Goal: Information Seeking & Learning: Check status

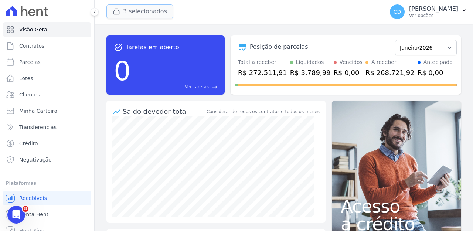
click at [151, 8] on button "3 selecionados" at bounding box center [139, 11] width 67 height 14
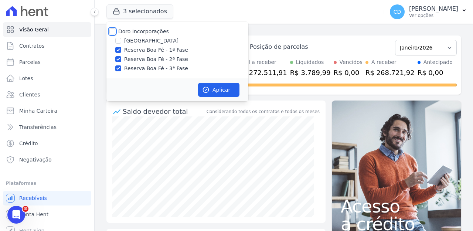
click at [111, 30] on input "Doro Incorporações" at bounding box center [112, 31] width 6 height 6
checkbox input "true"
click at [111, 31] on input "Doro Incorporações" at bounding box center [112, 31] width 6 height 6
checkbox input "false"
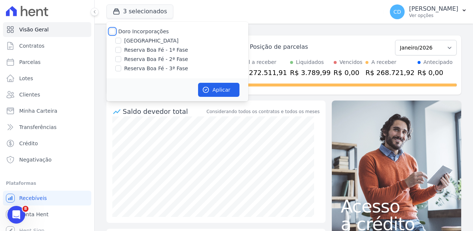
checkbox input "false"
click at [119, 41] on input "[GEOGRAPHIC_DATA]" at bounding box center [118, 41] width 6 height 6
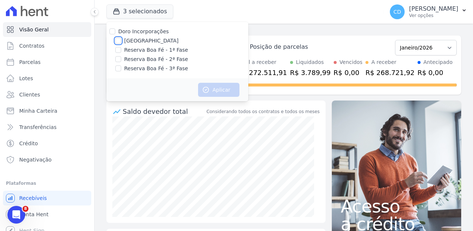
checkbox input "true"
click at [225, 96] on div "Aplicar" at bounding box center [177, 89] width 142 height 23
click at [225, 93] on button "Aplicar" at bounding box center [218, 90] width 41 height 14
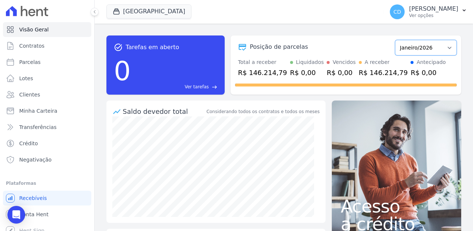
click at [436, 49] on select "Novembro/2024 Dezembro/2024 Janeiro/2025 Fevereiro/2025 Março/2025 Abril/2025 M…" at bounding box center [426, 48] width 62 height 16
select select "12/2025"
click at [395, 40] on select "Novembro/2024 Dezembro/2024 Janeiro/2025 Fevereiro/2025 Março/2025 Abril/2025 M…" at bounding box center [426, 48] width 62 height 16
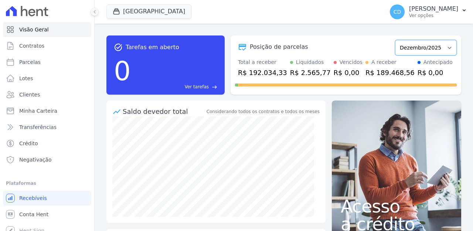
click at [431, 49] on select "Novembro/2024 Dezembro/2024 Janeiro/2025 Fevereiro/2025 Março/2025 Abril/2025 M…" at bounding box center [426, 48] width 62 height 16
select select "11/2025"
click at [395, 40] on select "Novembro/2024 Dezembro/2024 Janeiro/2025 Fevereiro/2025 Março/2025 Abril/2025 M…" at bounding box center [426, 48] width 62 height 16
click at [423, 58] on div "Antecipado" at bounding box center [437, 62] width 29 height 8
click at [427, 47] on select "Novembro/2024 Dezembro/2024 Janeiro/2025 Fevereiro/2025 Março/2025 Abril/2025 M…" at bounding box center [426, 48] width 62 height 16
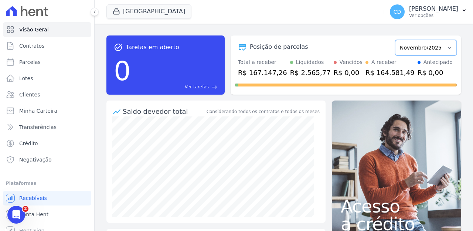
select select "10/2025"
click at [395, 40] on select "Novembro/2024 Dezembro/2024 Janeiro/2025 Fevereiro/2025 Março/2025 Abril/2025 M…" at bounding box center [426, 48] width 62 height 16
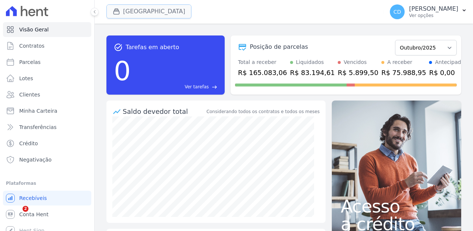
click at [150, 11] on button "[GEOGRAPHIC_DATA]" at bounding box center [148, 11] width 85 height 14
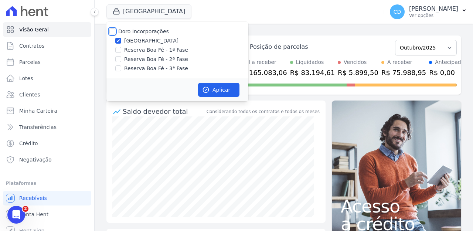
click at [114, 30] on input "Doro Incorporações" at bounding box center [112, 31] width 6 height 6
checkbox input "true"
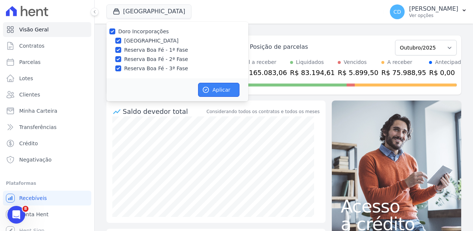
click at [208, 85] on button "Aplicar" at bounding box center [218, 90] width 41 height 14
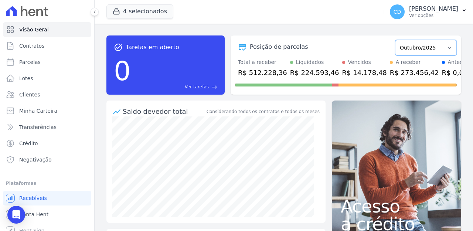
click at [434, 40] on select "Abril/2022 Maio/2022 Junho/2022 Julho/2022 Agosto/2022 Setembro/2022 Outubro/20…" at bounding box center [426, 48] width 62 height 16
select select "11/2025"
click at [395, 40] on select "Abril/2022 Maio/2022 Junho/2022 Julho/2022 Agosto/2022 Setembro/2022 Outubro/20…" at bounding box center [426, 48] width 62 height 16
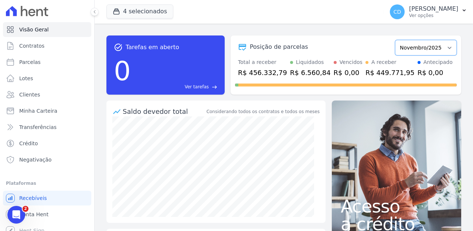
click at [438, 46] on select "Abril/2022 Maio/2022 Junho/2022 Julho/2022 Agosto/2022 Setembro/2022 Outubro/20…" at bounding box center [426, 48] width 62 height 16
select select "12/2025"
click at [395, 40] on select "Abril/2022 Maio/2022 Junho/2022 Julho/2022 Agosto/2022 Setembro/2022 Outubro/20…" at bounding box center [426, 48] width 62 height 16
click at [421, 49] on select "Abril/2022 Maio/2022 Junho/2022 Julho/2022 Agosto/2022 Setembro/2022 Outubro/20…" at bounding box center [426, 48] width 62 height 16
select select "01/2026"
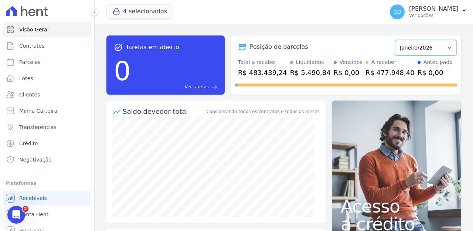
click at [395, 40] on select "Abril/2022 Maio/2022 Junho/2022 Julho/2022 Agosto/2022 Setembro/2022 Outubro/20…" at bounding box center [426, 48] width 62 height 16
click at [417, 47] on select "Abril/2022 Maio/2022 Junho/2022 Julho/2022 Agosto/2022 Setembro/2022 Outubro/20…" at bounding box center [426, 48] width 62 height 16
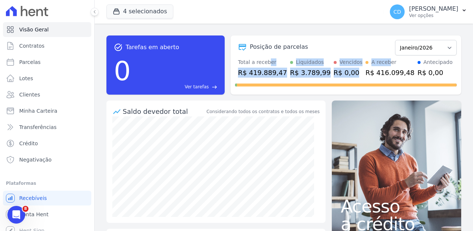
drag, startPoint x: 280, startPoint y: 63, endPoint x: 408, endPoint y: 74, distance: 128.6
click at [379, 66] on div "Total a receber R$ 419.889,47 Liquidados R$ 3.789,99 Vencidos R$ 0,00 A receber…" at bounding box center [346, 67] width 222 height 19
click at [417, 76] on div "R$ 0,00" at bounding box center [434, 73] width 35 height 10
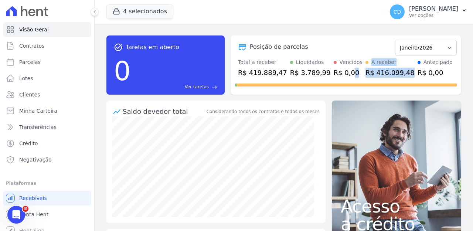
drag, startPoint x: 394, startPoint y: 73, endPoint x: 341, endPoint y: 73, distance: 52.8
click at [341, 73] on div "Total a receber R$ 419.889,47 Liquidados R$ 3.789,99 Vencidos R$ 0,00 A receber…" at bounding box center [346, 67] width 222 height 19
click at [381, 73] on div "R$ 416.099,48" at bounding box center [389, 73] width 49 height 10
drag, startPoint x: 355, startPoint y: 72, endPoint x: 398, endPoint y: 75, distance: 43.7
click at [398, 75] on div "R$ 416.099,48" at bounding box center [389, 73] width 49 height 10
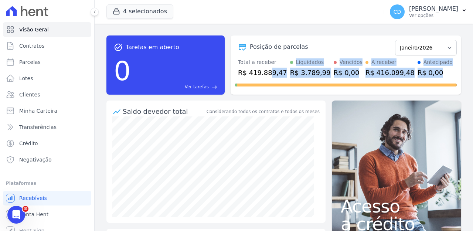
drag, startPoint x: 268, startPoint y: 72, endPoint x: 255, endPoint y: 94, distance: 25.2
click at [252, 93] on div "Posição de parcelas Abril/2022 Maio/2022 Junho/2022 Julho/2022 Agosto/2022 Sete…" at bounding box center [345, 64] width 230 height 59
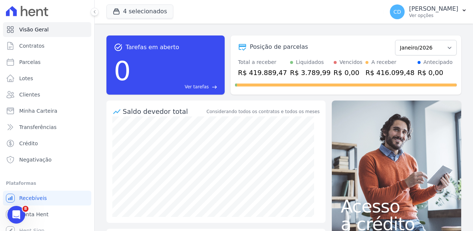
click at [243, 100] on div "task_alt Tarefas em aberto 0 Ver tarefas east Posição de parcelas Abril/2022 Ma…" at bounding box center [283, 65] width 355 height 71
click at [299, 86] on span at bounding box center [346, 84] width 222 height 3
drag, startPoint x: 293, startPoint y: 71, endPoint x: 298, endPoint y: 69, distance: 5.1
click at [298, 69] on div "Posição de parcelas Abril/2022 Maio/2022 Junho/2022 Julho/2022 Agosto/2022 Sete…" at bounding box center [345, 64] width 230 height 59
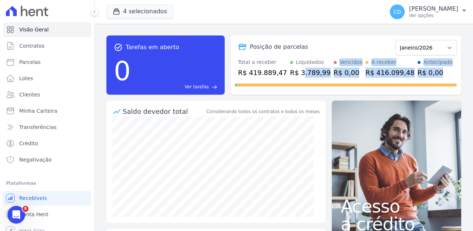
click at [264, 83] on div at bounding box center [346, 84] width 222 height 12
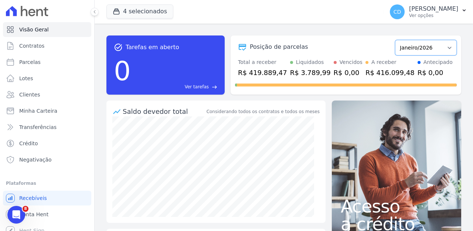
click at [409, 49] on select "Abril/2022 Maio/2022 Junho/2022 Julho/2022 Agosto/2022 Setembro/2022 Outubro/20…" at bounding box center [426, 48] width 62 height 16
select select "11/2025"
click at [395, 40] on select "Abril/2022 Maio/2022 Junho/2022 Julho/2022 Agosto/2022 Setembro/2022 Outubro/20…" at bounding box center [426, 48] width 62 height 16
click at [425, 47] on select "Abril/2022 Maio/2022 Junho/2022 Julho/2022 Agosto/2022 Setembro/2022 Outubro/20…" at bounding box center [426, 48] width 62 height 16
select select "01/2025"
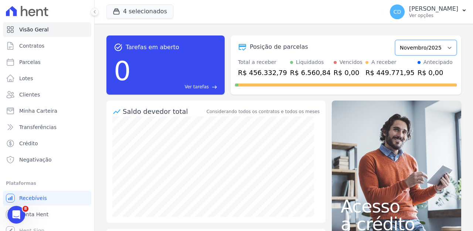
click at [395, 40] on select "Abril/2022 Maio/2022 Junho/2022 Julho/2022 Agosto/2022 Setembro/2022 Outubro/20…" at bounding box center [426, 48] width 62 height 16
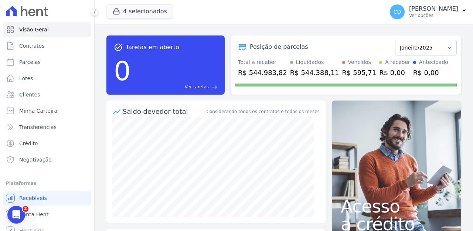
drag, startPoint x: 0, startPoint y: 0, endPoint x: 273, endPoint y: 71, distance: 281.7
click at [273, 71] on div "R$ 544.983,82" at bounding box center [262, 73] width 49 height 10
click at [276, 78] on div at bounding box center [346, 84] width 222 height 12
click at [275, 69] on div "R$ 544.983,82" at bounding box center [262, 73] width 49 height 10
drag, startPoint x: 275, startPoint y: 69, endPoint x: 321, endPoint y: 74, distance: 46.4
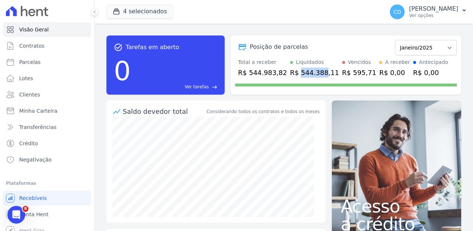
click at [321, 74] on div "R$ 544.388,11" at bounding box center [314, 73] width 49 height 10
click at [434, 50] on select "Abril/2022 Maio/2022 Junho/2022 Julho/2022 Agosto/2022 Setembro/2022 Outubro/20…" at bounding box center [426, 48] width 62 height 16
select select "02/2025"
click at [395, 40] on select "Abril/2022 Maio/2022 Junho/2022 Julho/2022 Agosto/2022 Setembro/2022 Outubro/20…" at bounding box center [426, 48] width 62 height 16
click at [431, 49] on select "Abril/2022 Maio/2022 Junho/2022 Julho/2022 Agosto/2022 Setembro/2022 Outubro/20…" at bounding box center [426, 48] width 62 height 16
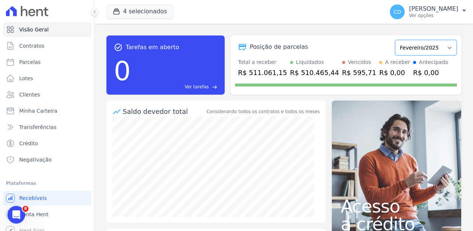
select select "01/2026"
click at [395, 40] on select "Abril/2022 Maio/2022 Junho/2022 Julho/2022 Agosto/2022 Setembro/2022 Outubro/20…" at bounding box center [426, 48] width 62 height 16
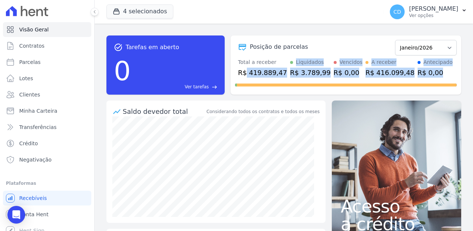
drag, startPoint x: 245, startPoint y: 74, endPoint x: 275, endPoint y: 78, distance: 30.1
click at [273, 78] on div "Posição de parcelas Abril/2022 Maio/2022 Junho/2022 Julho/2022 Agosto/2022 Sete…" at bounding box center [345, 64] width 230 height 59
click at [275, 78] on div at bounding box center [346, 84] width 222 height 12
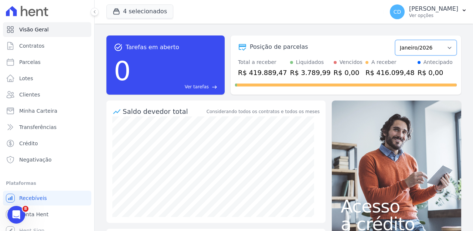
click at [417, 49] on select "Abril/2022 Maio/2022 Junho/2022 Julho/2022 Agosto/2022 Setembro/2022 Outubro/20…" at bounding box center [426, 48] width 62 height 16
select select "12/2025"
click at [395, 40] on select "Abril/2022 Maio/2022 Junho/2022 Julho/2022 Agosto/2022 Setembro/2022 Outubro/20…" at bounding box center [426, 48] width 62 height 16
drag, startPoint x: 244, startPoint y: 71, endPoint x: 263, endPoint y: 73, distance: 18.6
click at [262, 75] on div "R$ 483.439,24" at bounding box center [262, 73] width 49 height 10
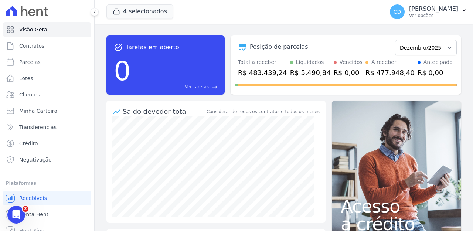
click at [265, 73] on div "R$ 483.439,24" at bounding box center [262, 73] width 49 height 10
drag, startPoint x: 245, startPoint y: 77, endPoint x: 276, endPoint y: 76, distance: 30.7
click at [276, 76] on div "R$ 483.439,24" at bounding box center [262, 73] width 49 height 10
click at [423, 49] on select "Abril/2022 Maio/2022 Junho/2022 Julho/2022 Agosto/2022 Setembro/2022 Outubro/20…" at bounding box center [426, 48] width 62 height 16
select select "12/2024"
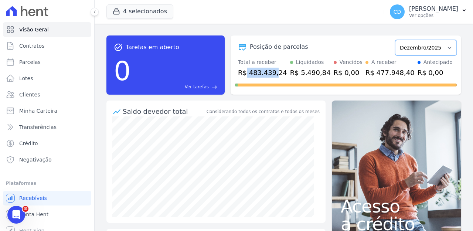
click at [395, 40] on select "Abril/2022 Maio/2022 Junho/2022 Julho/2022 Agosto/2022 Setembro/2022 Outubro/20…" at bounding box center [426, 48] width 62 height 16
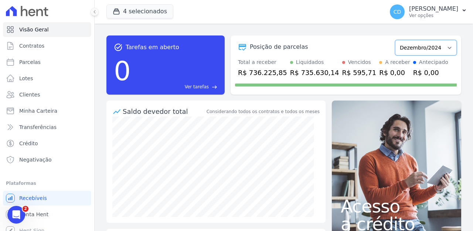
click at [428, 51] on select "Abril/2022 Maio/2022 Junho/2022 Julho/2022 Agosto/2022 Setembro/2022 Outubro/20…" at bounding box center [426, 48] width 62 height 16
select select "01/2025"
click at [395, 40] on select "Abril/2022 Maio/2022 Junho/2022 Julho/2022 Agosto/2022 Setembro/2022 Outubro/20…" at bounding box center [426, 48] width 62 height 16
drag, startPoint x: 243, startPoint y: 72, endPoint x: 283, endPoint y: 73, distance: 39.5
click at [283, 73] on div "Total a receber R$ 544.983,82 Liquidados R$ 544.388,11 Vencidos R$ 595,71 A rec…" at bounding box center [346, 67] width 222 height 19
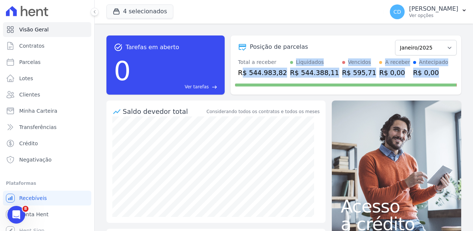
drag, startPoint x: 241, startPoint y: 75, endPoint x: 274, endPoint y: 82, distance: 33.5
click at [274, 82] on div "Posição de parcelas Abril/2022 Maio/2022 Junho/2022 Julho/2022 Agosto/2022 Sete…" at bounding box center [345, 64] width 230 height 59
click at [254, 76] on div "R$ 544.983,82" at bounding box center [262, 73] width 49 height 10
drag, startPoint x: 245, startPoint y: 72, endPoint x: 274, endPoint y: 80, distance: 29.9
click at [274, 80] on div "Posição de parcelas Abril/2022 Maio/2022 Junho/2022 Julho/2022 Agosto/2022 Sete…" at bounding box center [345, 64] width 230 height 59
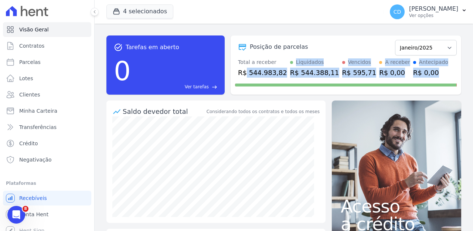
click at [276, 75] on div "R$ 544.983,82" at bounding box center [262, 73] width 49 height 10
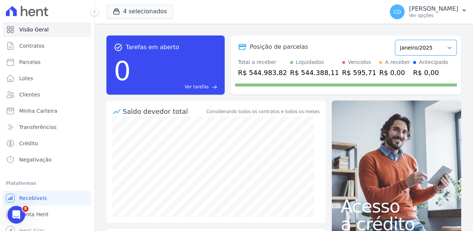
click at [414, 50] on select "Abril/2022 Maio/2022 Junho/2022 Julho/2022 Agosto/2022 Setembro/2022 Outubro/20…" at bounding box center [426, 48] width 62 height 16
click at [395, 40] on select "Abril/2022 Maio/2022 Junho/2022 Julho/2022 Agosto/2022 Setembro/2022 Outubro/20…" at bounding box center [426, 48] width 62 height 16
click at [427, 49] on select "Abril/2022 Maio/2022 Junho/2022 Julho/2022 Agosto/2022 Setembro/2022 Outubro/20…" at bounding box center [426, 48] width 62 height 16
select select "01/2026"
click at [395, 40] on select "Abril/2022 Maio/2022 Junho/2022 Julho/2022 Agosto/2022 Setembro/2022 Outubro/20…" at bounding box center [426, 48] width 62 height 16
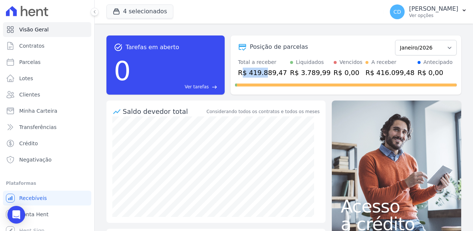
drag, startPoint x: 242, startPoint y: 72, endPoint x: 270, endPoint y: 76, distance: 28.8
click at [269, 76] on div "R$ 419.889,47" at bounding box center [262, 73] width 49 height 10
click at [270, 80] on div at bounding box center [346, 84] width 222 height 12
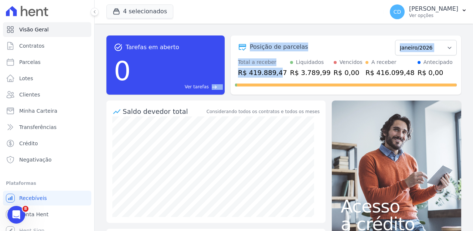
drag, startPoint x: 278, startPoint y: 75, endPoint x: 257, endPoint y: 82, distance: 23.0
click at [227, 69] on div "task_alt Tarefas em aberto 0 Ver tarefas east Posição de parcelas Abril/2022 Ma…" at bounding box center [283, 64] width 355 height 59
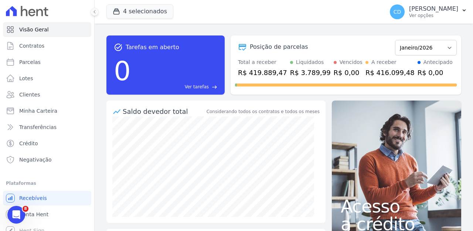
click at [264, 79] on div at bounding box center [346, 84] width 222 height 12
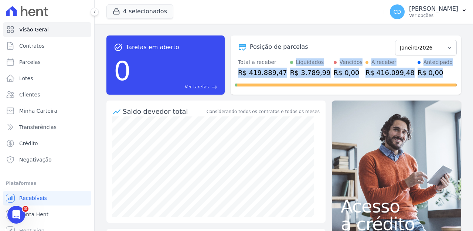
drag, startPoint x: 236, startPoint y: 74, endPoint x: 277, endPoint y: 79, distance: 41.0
click at [277, 79] on div "Posição de parcelas Abril/2022 Maio/2022 Junho/2022 Julho/2022 Agosto/2022 Sete…" at bounding box center [345, 64] width 230 height 59
click at [277, 79] on div at bounding box center [346, 84] width 222 height 12
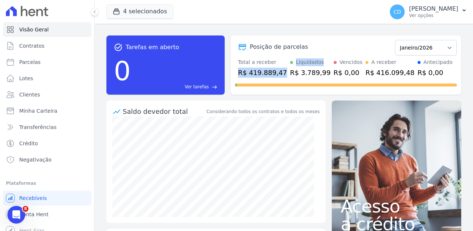
drag, startPoint x: 284, startPoint y: 75, endPoint x: 239, endPoint y: 73, distance: 45.8
click at [239, 73] on div "Total a receber R$ 419.889,47 Liquidados R$ 3.789,99 Vencidos R$ 0,00 A receber…" at bounding box center [346, 67] width 222 height 19
click at [239, 73] on div "R$ 419.889,47" at bounding box center [262, 73] width 49 height 10
drag, startPoint x: 252, startPoint y: 73, endPoint x: 281, endPoint y: 75, distance: 28.9
click at [281, 75] on div "Total a receber R$ 419.889,47 Liquidados R$ 3.789,99 Vencidos R$ 0,00 A receber…" at bounding box center [346, 67] width 222 height 19
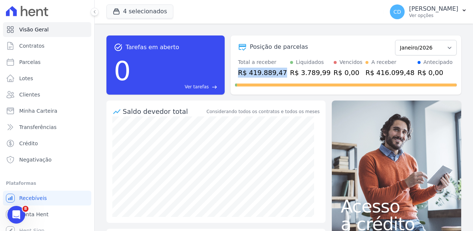
click at [281, 75] on div "Total a receber R$ 419.889,47 Liquidados R$ 3.789,99 Vencidos R$ 0,00 A receber…" at bounding box center [346, 67] width 222 height 19
click at [138, 11] on button "4 selecionados" at bounding box center [139, 11] width 67 height 14
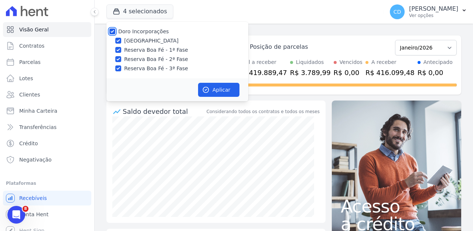
click at [112, 32] on input "Doro Incorporações" at bounding box center [112, 31] width 6 height 6
checkbox input "false"
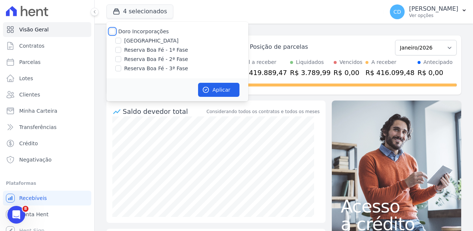
checkbox input "false"
click at [119, 51] on input "Reserva Boa Fé - 1ª Fase" at bounding box center [118, 50] width 6 height 6
checkbox input "true"
click at [215, 91] on button "Aplicar" at bounding box center [218, 90] width 41 height 14
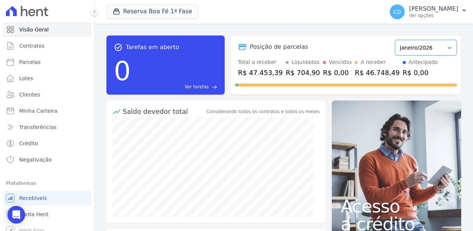
click at [436, 52] on select "Abril/2022 Maio/2022 Junho/2022 Julho/2022 Agosto/2022 Setembro/2022 Outubro/20…" at bounding box center [426, 48] width 62 height 16
select select "01/2025"
click at [395, 40] on select "Abril/2022 Maio/2022 Junho/2022 Julho/2022 Agosto/2022 Setembro/2022 Outubro/20…" at bounding box center [426, 48] width 62 height 16
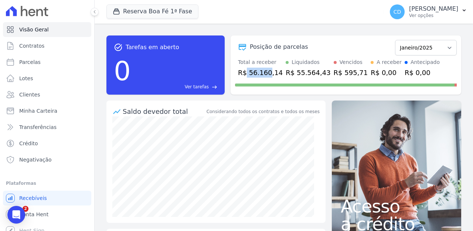
drag, startPoint x: 245, startPoint y: 71, endPoint x: 267, endPoint y: 74, distance: 23.2
click at [267, 74] on div "R$ 56.160,14" at bounding box center [260, 73] width 45 height 10
click at [419, 46] on select "Abril/2022 Maio/2022 Junho/2022 Julho/2022 Agosto/2022 Setembro/2022 Outubro/20…" at bounding box center [426, 48] width 62 height 16
select select "01/2026"
click at [395, 40] on select "Abril/2022 Maio/2022 Junho/2022 Julho/2022 Agosto/2022 Setembro/2022 Outubro/20…" at bounding box center [426, 48] width 62 height 16
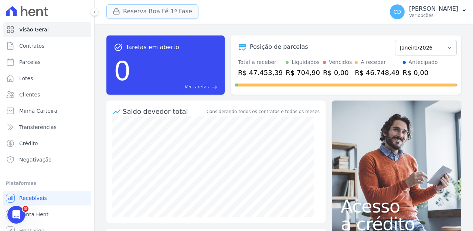
click at [168, 14] on button "Reserva Boa Fé 1ª Fase" at bounding box center [152, 11] width 92 height 14
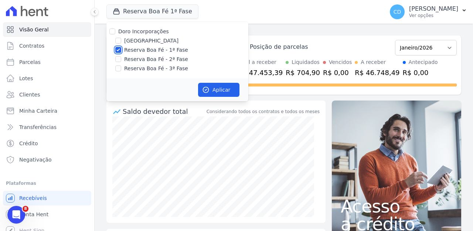
click at [118, 51] on input "Reserva Boa Fé - 1ª Fase" at bounding box center [118, 50] width 6 height 6
checkbox input "false"
click at [119, 62] on input "Reserva Boa Fé - 2ª Fase" at bounding box center [118, 59] width 6 height 6
checkbox input "true"
click at [207, 82] on div "Aplicar" at bounding box center [177, 89] width 142 height 23
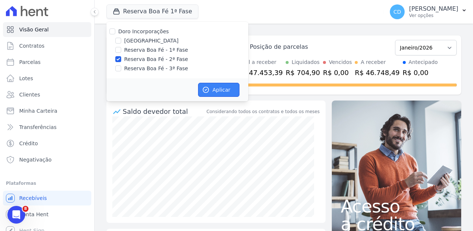
click at [207, 88] on icon "button" at bounding box center [205, 89] width 7 height 7
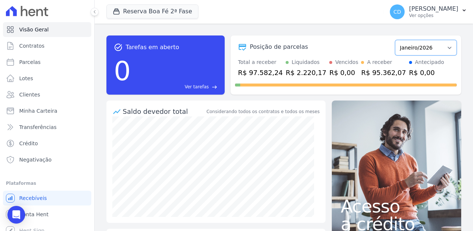
click at [414, 48] on select "Julho/2023 Agosto/2023 Setembro/2023 Outubro/2023 Novembro/2023 Dezembro/2023 J…" at bounding box center [426, 48] width 62 height 16
select select "01/2025"
click at [395, 40] on select "Julho/2023 Agosto/2023 Setembro/2023 Outubro/2023 Novembro/2023 Dezembro/2023 J…" at bounding box center [426, 48] width 62 height 16
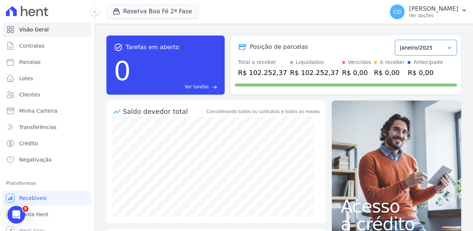
click at [412, 45] on select "Julho/2023 Agosto/2023 Setembro/2023 Outubro/2023 Novembro/2023 Dezembro/2023 […" at bounding box center [426, 48] width 62 height 16
select select "01/2026"
click at [395, 40] on select "Julho/2023 Agosto/2023 Setembro/2023 Outubro/2023 Novembro/2023 Dezembro/2023 […" at bounding box center [426, 48] width 62 height 16
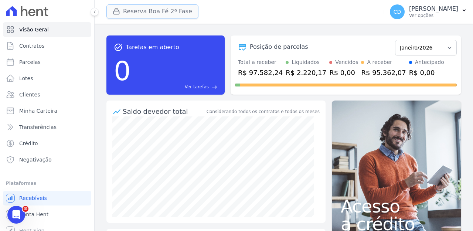
click at [174, 13] on button "Reserva Boa Fé 2ª Fase" at bounding box center [152, 11] width 92 height 14
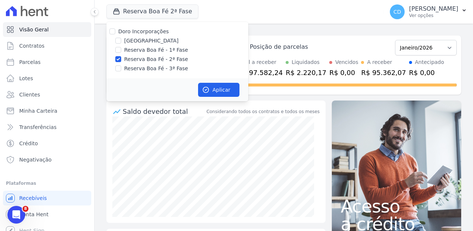
click at [122, 58] on div "Reserva Boa Fé - 2ª Fase" at bounding box center [177, 59] width 142 height 8
click at [120, 60] on input "Reserva Boa Fé - 2ª Fase" at bounding box center [118, 59] width 6 height 6
checkbox input "false"
click at [120, 72] on div "Reserva Boa Fé - 3ª Fase" at bounding box center [177, 69] width 142 height 8
click at [118, 69] on input "Reserva Boa Fé - 3ª Fase" at bounding box center [118, 68] width 6 height 6
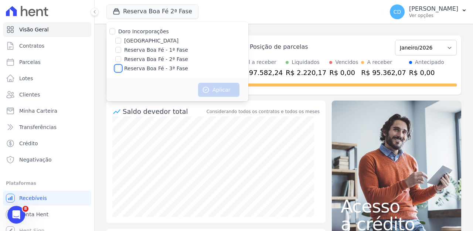
checkbox input "true"
click at [214, 86] on button "Aplicar" at bounding box center [218, 90] width 41 height 14
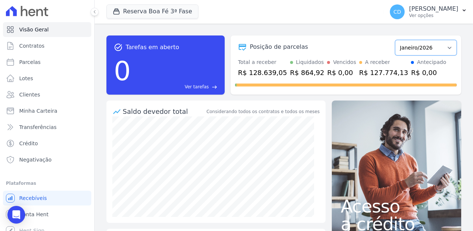
click at [425, 55] on select "Abril/2024 Maio/2024 Junho/2024 Julho/2024 Agosto/2024 Setembro/2024 Outubro/20…" at bounding box center [426, 48] width 62 height 16
select select "01/2025"
click at [395, 40] on select "Abril/2024 Maio/2024 Junho/2024 Julho/2024 Agosto/2024 Setembro/2024 Outubro/20…" at bounding box center [426, 48] width 62 height 16
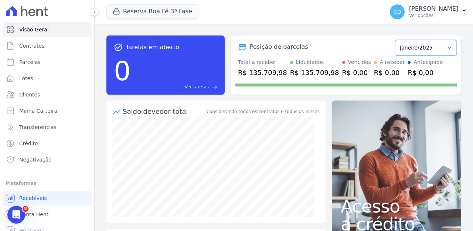
click at [436, 45] on select "Abril/2024 Maio/2024 Junho/2024 Julho/2024 Agosto/2024 Setembro/2024 Outubro/20…" at bounding box center [426, 48] width 62 height 16
select select "01/2026"
click at [395, 40] on select "Abril/2024 Maio/2024 Junho/2024 Julho/2024 Agosto/2024 Setembro/2024 Outubro/20…" at bounding box center [426, 48] width 62 height 16
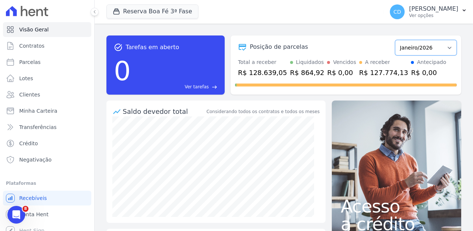
click at [434, 47] on select "Abril/2024 Maio/2024 Junho/2024 Julho/2024 Agosto/2024 Setembro/2024 Outubro/20…" at bounding box center [426, 48] width 62 height 16
drag, startPoint x: 249, startPoint y: 73, endPoint x: 281, endPoint y: 71, distance: 32.3
click at [281, 71] on div "R$ 128.639,05" at bounding box center [262, 73] width 49 height 10
click at [430, 47] on select "Abril/2024 Maio/2024 Junho/2024 Julho/2024 Agosto/2024 Setembro/2024 Outubro/20…" at bounding box center [426, 48] width 62 height 16
select select "01/2025"
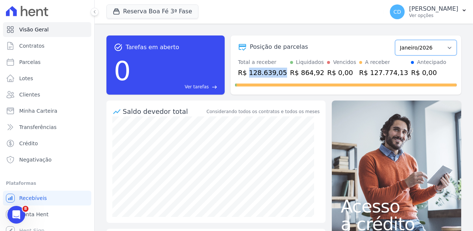
click at [395, 40] on select "Abril/2024 Maio/2024 Junho/2024 Julho/2024 Agosto/2024 Setembro/2024 Outubro/20…" at bounding box center [426, 48] width 62 height 16
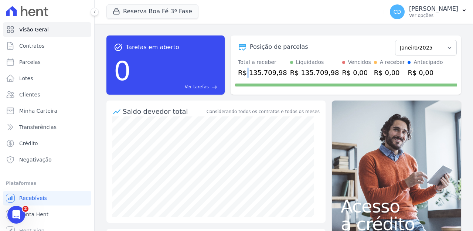
drag, startPoint x: 259, startPoint y: 74, endPoint x: 278, endPoint y: 81, distance: 19.8
click at [278, 81] on div "Posição de parcelas Abril/2024 Maio/2024 Junho/2024 Julho/2024 Agosto/2024 Sete…" at bounding box center [345, 64] width 230 height 59
click at [277, 80] on div at bounding box center [346, 84] width 222 height 12
drag, startPoint x: 273, startPoint y: 73, endPoint x: 242, endPoint y: 70, distance: 31.5
click at [242, 70] on div "R$ 135.709,98" at bounding box center [262, 73] width 49 height 10
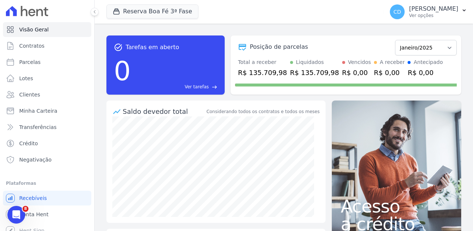
click at [261, 76] on div "R$ 135.709,98" at bounding box center [262, 73] width 49 height 10
click at [269, 71] on div "R$ 135.709,98" at bounding box center [262, 73] width 49 height 10
drag, startPoint x: 280, startPoint y: 73, endPoint x: 249, endPoint y: 69, distance: 31.2
click at [252, 69] on div "R$ 135.709,98" at bounding box center [262, 73] width 49 height 10
click at [245, 68] on div "R$ 135.709,98" at bounding box center [262, 73] width 49 height 10
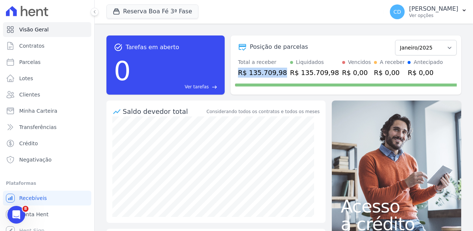
drag, startPoint x: 239, startPoint y: 68, endPoint x: 280, endPoint y: 73, distance: 41.3
click at [280, 73] on div "R$ 135.709,98" at bounding box center [262, 73] width 49 height 10
click at [240, 72] on div "R$ 135.709,98" at bounding box center [262, 73] width 49 height 10
drag, startPoint x: 261, startPoint y: 73, endPoint x: 288, endPoint y: 79, distance: 28.0
click at [288, 79] on div "Posição de parcelas Abril/2024 Maio/2024 Junho/2024 Julho/2024 Agosto/2024 Sete…" at bounding box center [345, 64] width 230 height 59
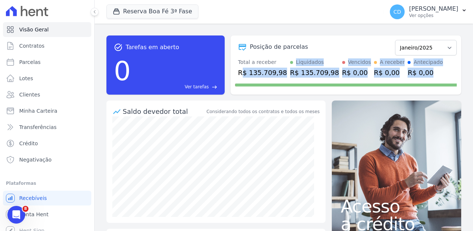
click at [278, 72] on div "R$ 135.709,98" at bounding box center [262, 73] width 49 height 10
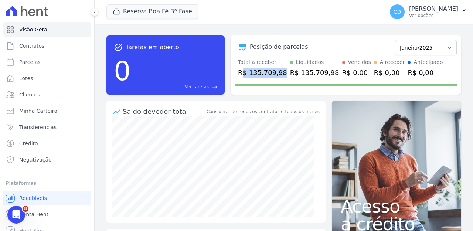
drag, startPoint x: 243, startPoint y: 73, endPoint x: 279, endPoint y: 74, distance: 36.2
click at [280, 74] on div "R$ 135.709,98" at bounding box center [262, 73] width 49 height 10
click at [420, 44] on select "Abril/2024 Maio/2024 Junho/2024 Julho/2024 Agosto/2024 Setembro/2024 Outubro/20…" at bounding box center [426, 48] width 62 height 16
select select "02/2025"
click at [395, 40] on select "Abril/2024 Maio/2024 Junho/2024 Julho/2024 Agosto/2024 Setembro/2024 Outubro/20…" at bounding box center [426, 48] width 62 height 16
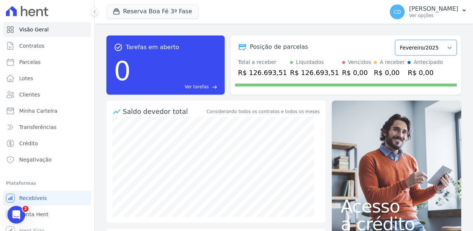
click at [436, 48] on select "Abril/2024 Maio/2024 Junho/2024 Julho/2024 Agosto/2024 Setembro/2024 Outubro/20…" at bounding box center [426, 48] width 62 height 16
select select "03/2025"
click at [395, 40] on select "Abril/2024 Maio/2024 Junho/2024 Julho/2024 Agosto/2024 Setembro/2024 Outubro/20…" at bounding box center [426, 48] width 62 height 16
click at [438, 48] on select "Abril/2024 Maio/2024 Junho/2024 Julho/2024 Agosto/2024 Setembro/2024 Outubro/20…" at bounding box center [426, 48] width 62 height 16
select select "03/2026"
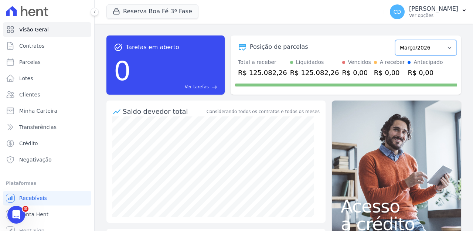
click at [395, 40] on select "Abril/2024 Maio/2024 Junho/2024 Julho/2024 Agosto/2024 Setembro/2024 Outubro/20…" at bounding box center [426, 48] width 62 height 16
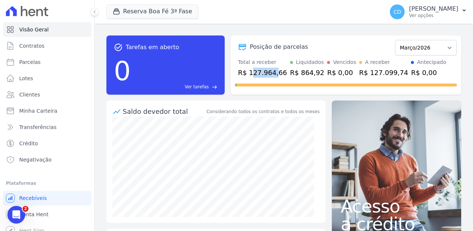
drag, startPoint x: 273, startPoint y: 75, endPoint x: 286, endPoint y: 76, distance: 13.4
click at [284, 76] on div "Total a receber R$ 127.964,66 Liquidados R$ 864,92 Vencidos R$ 0,00 A receber R…" at bounding box center [346, 67] width 222 height 19
click at [311, 78] on div at bounding box center [346, 84] width 222 height 12
click at [421, 49] on select "Abril/2024 Maio/2024 Junho/2024 Julho/2024 Agosto/2024 Setembro/2024 Outubro/20…" at bounding box center [426, 48] width 62 height 16
click at [434, 43] on select "Abril/2024 Maio/2024 Junho/2024 Julho/2024 Agosto/2024 Setembro/2024 Outubro/20…" at bounding box center [426, 48] width 62 height 16
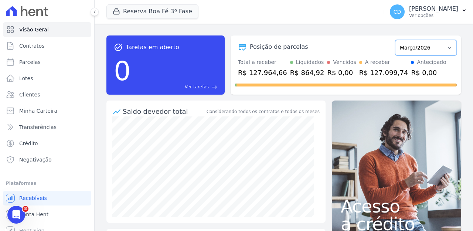
click at [432, 49] on select "Abril/2024 Maio/2024 Junho/2024 Julho/2024 Agosto/2024 Setembro/2024 Outubro/20…" at bounding box center [426, 48] width 62 height 16
drag, startPoint x: 246, startPoint y: 73, endPoint x: 276, endPoint y: 76, distance: 29.8
click at [276, 76] on div "R$ 127.964,66" at bounding box center [262, 73] width 49 height 10
click at [277, 76] on div "R$ 127.964,66" at bounding box center [262, 73] width 49 height 10
drag, startPoint x: 267, startPoint y: 66, endPoint x: 293, endPoint y: 68, distance: 25.5
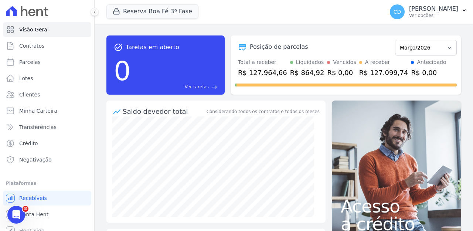
click at [280, 68] on div "Total a receber R$ 127.964,66" at bounding box center [262, 67] width 49 height 19
click at [298, 67] on div "Liquidados R$ 864,92" at bounding box center [307, 67] width 34 height 19
click at [424, 48] on select "Abril/2024 Maio/2024 Junho/2024 Julho/2024 Agosto/2024 Setembro/2024 Outubro/20…" at bounding box center [426, 48] width 62 height 16
click at [142, 13] on button "Reserva Boa Fé 3ª Fase" at bounding box center [152, 11] width 92 height 14
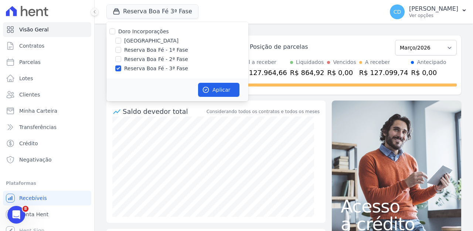
click at [313, 31] on div "task_alt Tarefas em aberto 0 Ver tarefas east Posição de parcelas Abril/2024 Ma…" at bounding box center [283, 65] width 355 height 71
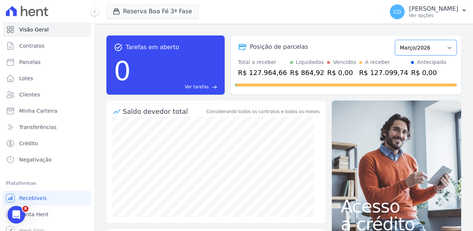
click at [443, 48] on select "Abril/2024 Maio/2024 Junho/2024 Julho/2024 Agosto/2024 Setembro/2024 Outubro/20…" at bounding box center [426, 48] width 62 height 16
click at [427, 47] on select "Abril/2024 Maio/2024 Junho/2024 Julho/2024 Agosto/2024 Setembro/2024 Outubro/20…" at bounding box center [426, 48] width 62 height 16
click at [148, 14] on button "Reserva Boa Fé 3ª Fase" at bounding box center [152, 11] width 92 height 14
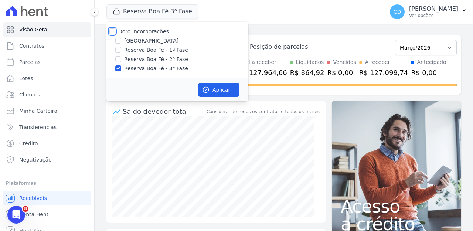
drag, startPoint x: 114, startPoint y: 30, endPoint x: 131, endPoint y: 40, distance: 20.2
click at [133, 39] on div "Doro Incorporações Parque das Palmeiras Reserva Boa Fé - 1ª Fase Reserva Boa Fé…" at bounding box center [177, 50] width 142 height 57
click at [119, 41] on input "[GEOGRAPHIC_DATA]" at bounding box center [118, 41] width 6 height 6
checkbox input "true"
click at [121, 66] on input "Reserva Boa Fé - 3ª Fase" at bounding box center [118, 68] width 6 height 6
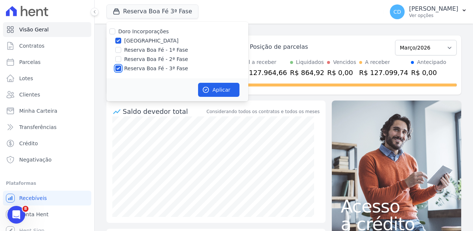
checkbox input "false"
click at [221, 95] on button "Aplicar" at bounding box center [218, 90] width 41 height 14
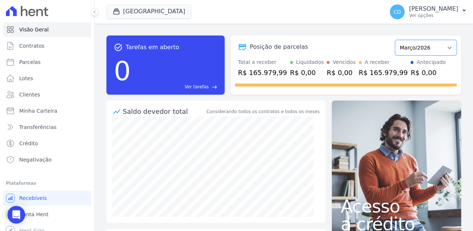
click at [429, 47] on select "Novembro/2024 Dezembro/2024 Janeiro/2025 Fevereiro/2025 Março/2025 Abril/2025 M…" at bounding box center [426, 48] width 62 height 16
select select "01/2025"
click at [395, 40] on select "Novembro/2024 Dezembro/2024 Janeiro/2025 Fevereiro/2025 Março/2025 Abril/2025 M…" at bounding box center [426, 48] width 62 height 16
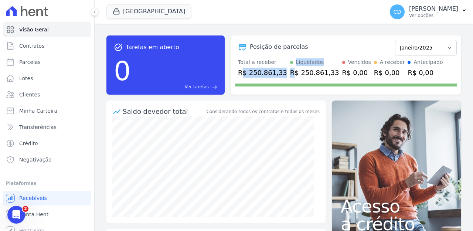
drag, startPoint x: 241, startPoint y: 71, endPoint x: 287, endPoint y: 78, distance: 45.9
click at [287, 73] on div "Total a receber R$ 250.861,33 Liquidados R$ 250.861,33 Vencidos R$ 0,00 A receb…" at bounding box center [346, 67] width 222 height 19
click at [277, 76] on div "R$ 250.861,33" at bounding box center [262, 73] width 49 height 10
drag, startPoint x: 279, startPoint y: 73, endPoint x: 243, endPoint y: 71, distance: 36.6
click at [243, 71] on div "R$ 250.861,33" at bounding box center [262, 73] width 49 height 10
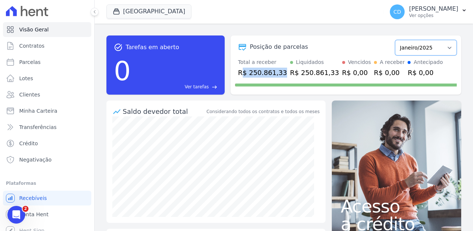
click at [432, 47] on select "Novembro/2024 Dezembro/2024 Janeiro/2025 Fevereiro/2025 Março/2025 Abril/2025 M…" at bounding box center [426, 48] width 62 height 16
select select "01/2026"
click at [395, 40] on select "Novembro/2024 Dezembro/2024 Janeiro/2025 Fevereiro/2025 Março/2025 Abril/2025 M…" at bounding box center [426, 48] width 62 height 16
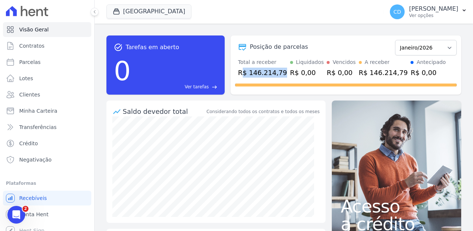
drag, startPoint x: 244, startPoint y: 69, endPoint x: 279, endPoint y: 71, distance: 35.5
click at [279, 71] on div "R$ 146.214,79" at bounding box center [262, 73] width 49 height 10
click at [431, 45] on select "Novembro/2024 Dezembro/2024 Janeiro/2025 Fevereiro/2025 Março/2025 Abril/2025 M…" at bounding box center [426, 48] width 62 height 16
select select "01/2025"
click at [395, 40] on select "Novembro/2024 Dezembro/2024 Janeiro/2025 Fevereiro/2025 Março/2025 Abril/2025 M…" at bounding box center [426, 48] width 62 height 16
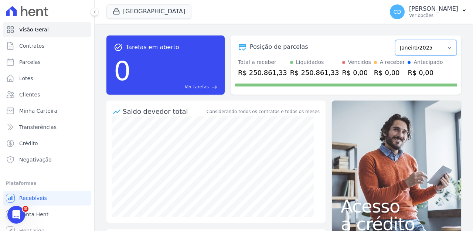
click at [435, 49] on select "Novembro/2024 Dezembro/2024 Janeiro/2025 Fevereiro/2025 Março/2025 Abril/2025 M…" at bounding box center [426, 48] width 62 height 16
select select "01/2026"
click at [395, 40] on select "Novembro/2024 Dezembro/2024 Janeiro/2025 Fevereiro/2025 Março/2025 Abril/2025 M…" at bounding box center [426, 48] width 62 height 16
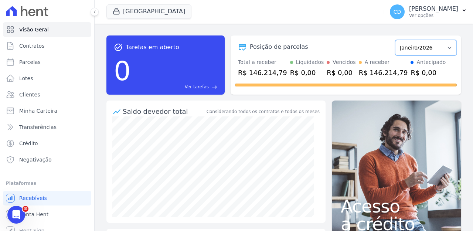
click at [427, 48] on select "Novembro/2024 Dezembro/2024 Janeiro/2025 Fevereiro/2025 Março/2025 Abril/2025 M…" at bounding box center [426, 48] width 62 height 16
select select "04/2026"
click at [395, 40] on select "Novembro/2024 Dezembro/2024 Janeiro/2025 Fevereiro/2025 Março/2025 Abril/2025 M…" at bounding box center [426, 48] width 62 height 16
click at [430, 49] on select "Novembro/2024 Dezembro/2024 Janeiro/2025 Fevereiro/2025 Março/2025 Abril/2025 M…" at bounding box center [426, 48] width 62 height 16
select select "04/2025"
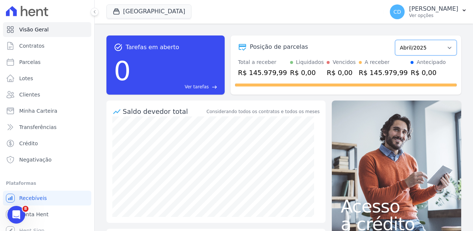
click at [395, 40] on select "Novembro/2024 Dezembro/2024 Janeiro/2025 Fevereiro/2025 Março/2025 Abril/2025 M…" at bounding box center [426, 48] width 62 height 16
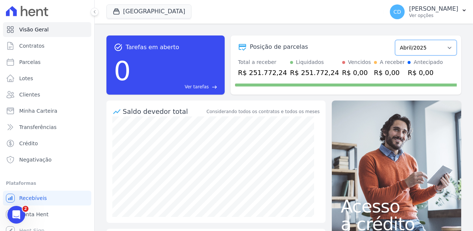
click at [419, 47] on select "Novembro/2024 Dezembro/2024 Janeiro/2025 Fevereiro/2025 Março/2025 Abril/2025 M…" at bounding box center [426, 48] width 62 height 16
select select "03/2025"
click at [395, 40] on select "Novembro/2024 Dezembro/2024 Janeiro/2025 Fevereiro/2025 Março/2025 Abril/2025 M…" at bounding box center [426, 48] width 62 height 16
click at [430, 48] on select "Novembro/2024 Dezembro/2024 Janeiro/2025 Fevereiro/2025 Março/2025 Abril/2025 M…" at bounding box center [426, 48] width 62 height 16
select select "05/2025"
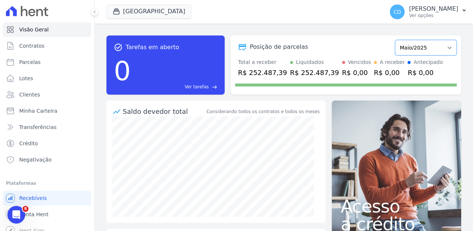
click at [395, 40] on select "Novembro/2024 Dezembro/2024 Janeiro/2025 Fevereiro/2025 Março/2025 Abril/2025 M…" at bounding box center [426, 48] width 62 height 16
click at [435, 49] on select "Novembro/2024 Dezembro/2024 Janeiro/2025 Fevereiro/2025 Março/2025 Abril/2025 M…" at bounding box center [426, 48] width 62 height 16
select select "04/2025"
click at [395, 40] on select "Novembro/2024 Dezembro/2024 Janeiro/2025 Fevereiro/2025 Março/2025 Abril/2025 M…" at bounding box center [426, 48] width 62 height 16
click at [414, 51] on select "Novembro/2024 Dezembro/2024 Janeiro/2025 Fevereiro/2025 Março/2025 Abril/2025 M…" at bounding box center [426, 48] width 62 height 16
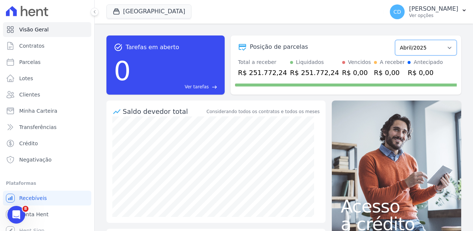
select select "02/2025"
click at [395, 40] on select "Novembro/2024 Dezembro/2024 Janeiro/2025 Fevereiro/2025 Março/2025 Abril/2025 M…" at bounding box center [426, 48] width 62 height 16
click at [434, 48] on select "Novembro/2024 Dezembro/2024 Janeiro/2025 Fevereiro/2025 Março/2025 Abril/2025 M…" at bounding box center [426, 48] width 62 height 16
select select "03/2025"
click at [395, 40] on select "Novembro/2024 Dezembro/2024 Janeiro/2025 Fevereiro/2025 Março/2025 Abril/2025 M…" at bounding box center [426, 48] width 62 height 16
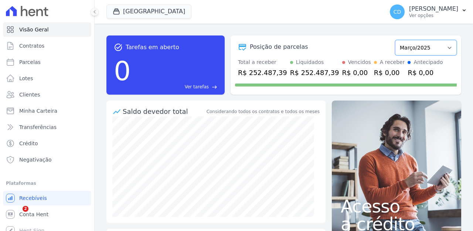
click at [438, 49] on select "Novembro/2024 Dezembro/2024 Janeiro/2025 Fevereiro/2025 Março/2025 Abril/2025 M…" at bounding box center [426, 48] width 62 height 16
select select "04/2025"
click at [395, 40] on select "Novembro/2024 Dezembro/2024 Janeiro/2025 Fevereiro/2025 Março/2025 Abril/2025 M…" at bounding box center [426, 48] width 62 height 16
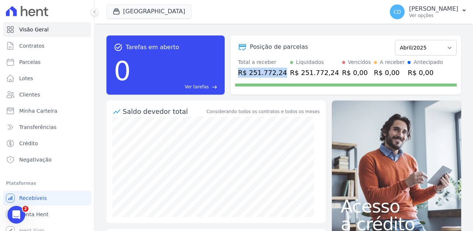
drag, startPoint x: 238, startPoint y: 72, endPoint x: 279, endPoint y: 74, distance: 41.1
click at [279, 74] on div "R$ 251.772,24" at bounding box center [262, 73] width 49 height 10
click at [416, 47] on select "Novembro/2024 Dezembro/2024 Janeiro/2025 Fevereiro/2025 Março/2025 Abril/2025 M…" at bounding box center [426, 48] width 62 height 16
select select "05/2025"
click at [395, 40] on select "Novembro/2024 Dezembro/2024 Janeiro/2025 Fevereiro/2025 Março/2025 Abril/2025 M…" at bounding box center [426, 48] width 62 height 16
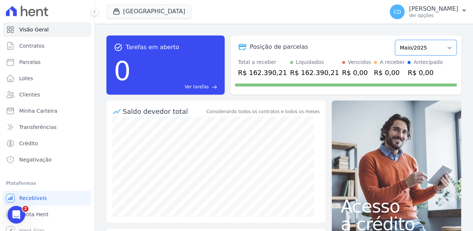
click at [418, 46] on select "Novembro/2024 Dezembro/2024 Janeiro/2025 Fevereiro/2025 Março/2025 Abril/2025 M…" at bounding box center [426, 48] width 62 height 16
select select "06/2025"
click at [395, 40] on select "Novembro/2024 Dezembro/2024 Janeiro/2025 Fevereiro/2025 Março/2025 Abril/2025 M…" at bounding box center [426, 48] width 62 height 16
click at [439, 47] on select "Novembro/2024 Dezembro/2024 Janeiro/2025 Fevereiro/2025 Março/2025 Abril/2025 M…" at bounding box center [426, 48] width 62 height 16
select select "10/2025"
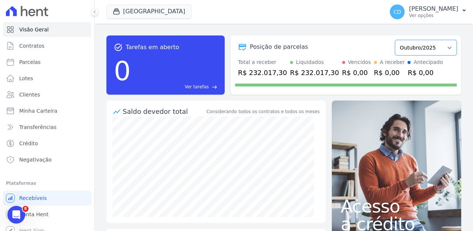
click at [395, 40] on select "Novembro/2024 Dezembro/2024 Janeiro/2025 Fevereiro/2025 Março/2025 Abril/2025 M…" at bounding box center [426, 48] width 62 height 16
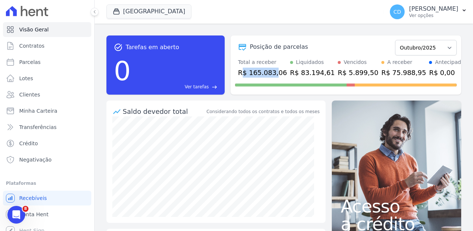
drag, startPoint x: 242, startPoint y: 71, endPoint x: 273, endPoint y: 74, distance: 30.5
click at [273, 74] on div "R$ 165.083,06" at bounding box center [262, 73] width 49 height 10
click at [273, 75] on div "R$ 165.083,06" at bounding box center [262, 73] width 49 height 10
click at [434, 46] on select "Novembro/2024 Dezembro/2024 Janeiro/2025 Fevereiro/2025 Março/2025 Abril/2025 M…" at bounding box center [426, 48] width 62 height 16
select select "01/2026"
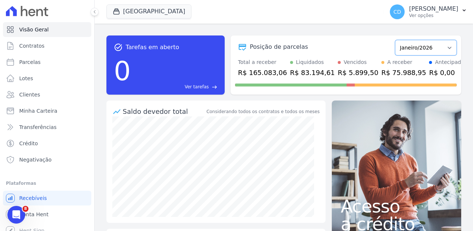
click at [395, 40] on select "Novembro/2024 Dezembro/2024 Janeiro/2025 Fevereiro/2025 Março/2025 Abril/2025 M…" at bounding box center [426, 48] width 62 height 16
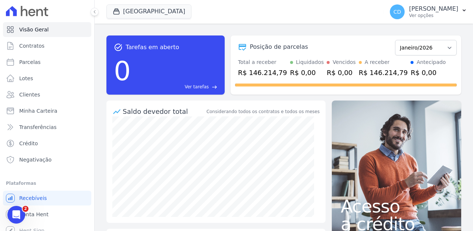
drag, startPoint x: 259, startPoint y: 73, endPoint x: 276, endPoint y: 69, distance: 17.3
click at [269, 72] on div "R$ 146.214,79" at bounding box center [262, 73] width 49 height 10
click at [440, 52] on select "Novembro/2024 Dezembro/2024 Janeiro/2025 Fevereiro/2025 Março/2025 Abril/2025 M…" at bounding box center [426, 48] width 62 height 16
select select "02/2026"
click at [395, 40] on select "Novembro/2024 Dezembro/2024 Janeiro/2025 Fevereiro/2025 Março/2025 Abril/2025 M…" at bounding box center [426, 48] width 62 height 16
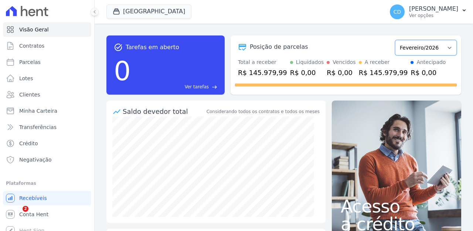
click at [417, 49] on select "Novembro/2024 Dezembro/2024 Janeiro/2025 Fevereiro/2025 Março/2025 Abril/2025 M…" at bounding box center [426, 48] width 62 height 16
select select "12/2025"
click at [395, 40] on select "Novembro/2024 Dezembro/2024 Janeiro/2025 Fevereiro/2025 Março/2025 Abril/2025 M…" at bounding box center [426, 48] width 62 height 16
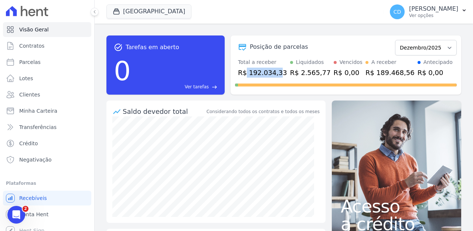
drag, startPoint x: 246, startPoint y: 72, endPoint x: 328, endPoint y: 65, distance: 81.6
click at [278, 72] on div "R$ 192.034,33" at bounding box center [262, 73] width 49 height 10
click at [420, 49] on select "Novembro/2024 Dezembro/2024 Janeiro/2025 Fevereiro/2025 Março/2025 Abril/2025 M…" at bounding box center [426, 48] width 62 height 16
select select "01/2026"
click at [395, 40] on select "Novembro/2024 Dezembro/2024 Janeiro/2025 Fevereiro/2025 Março/2025 Abril/2025 M…" at bounding box center [426, 48] width 62 height 16
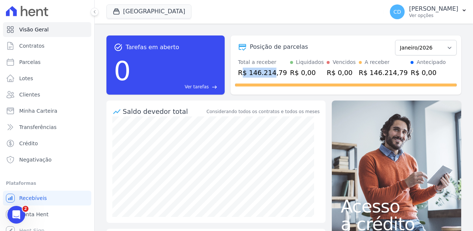
drag, startPoint x: 243, startPoint y: 71, endPoint x: 270, endPoint y: 72, distance: 27.4
click at [270, 72] on div "R$ 146.214,79" at bounding box center [262, 73] width 49 height 10
click at [255, 73] on div "R$ 146.214,79" at bounding box center [262, 73] width 49 height 10
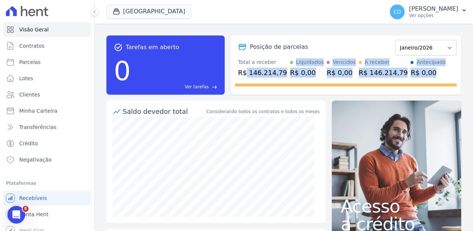
drag, startPoint x: 245, startPoint y: 75, endPoint x: 282, endPoint y: 81, distance: 37.3
click at [282, 81] on div "Posição de parcelas Novembro/2024 Dezembro/2024 Janeiro/2025 Fevereiro/2025 Mar…" at bounding box center [345, 64] width 230 height 59
drag, startPoint x: 277, startPoint y: 79, endPoint x: 271, endPoint y: 76, distance: 6.5
click at [271, 76] on div "Posição de parcelas Novembro/2024 Dezembro/2024 Janeiro/2025 Fevereiro/2025 Mar…" at bounding box center [345, 64] width 230 height 59
click at [180, 18] on button "Parque Das Palmeiras" at bounding box center [148, 11] width 85 height 14
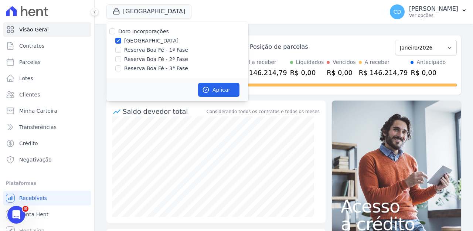
click at [159, 31] on label "Doro Incorporações" at bounding box center [143, 31] width 51 height 6
click at [115, 31] on input "Doro Incorporações" at bounding box center [112, 31] width 6 height 6
checkbox input "true"
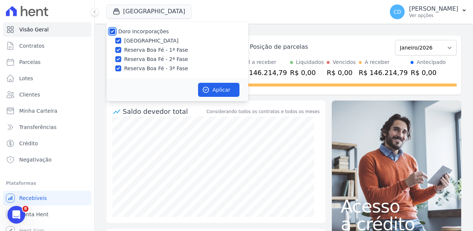
checkbox input "true"
click at [213, 86] on button "Aplicar" at bounding box center [218, 90] width 41 height 14
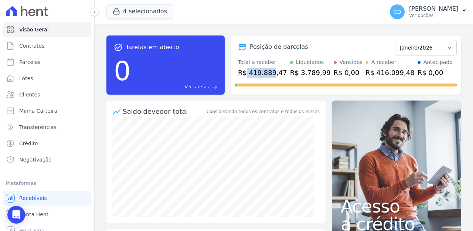
drag, startPoint x: 260, startPoint y: 72, endPoint x: 286, endPoint y: 70, distance: 25.9
click at [282, 71] on div "Total a receber R$ 419.889,47 Liquidados R$ 3.789,99 Vencidos R$ 0,00 A receber…" at bounding box center [346, 67] width 222 height 19
drag, startPoint x: 286, startPoint y: 70, endPoint x: 281, endPoint y: 73, distance: 5.6
click at [281, 73] on div "Total a receber R$ 419.889,47 Liquidados R$ 3.789,99 Vencidos R$ 0,00 A receber…" at bounding box center [346, 67] width 222 height 19
click at [282, 72] on div "Total a receber R$ 419.889,47 Liquidados R$ 3.789,99 Vencidos R$ 0,00 A receber…" at bounding box center [346, 67] width 222 height 19
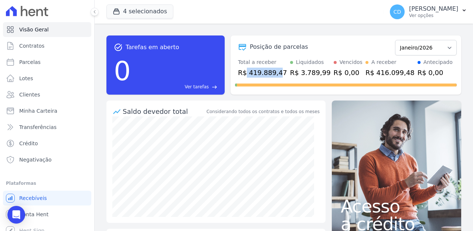
drag, startPoint x: 246, startPoint y: 71, endPoint x: 279, endPoint y: 71, distance: 32.5
click at [279, 71] on div "R$ 419.889,47" at bounding box center [262, 73] width 49 height 10
click at [251, 79] on div at bounding box center [346, 84] width 222 height 12
drag, startPoint x: 245, startPoint y: 73, endPoint x: 281, endPoint y: 72, distance: 35.5
click at [281, 72] on div "R$ 419.889,47" at bounding box center [262, 73] width 49 height 10
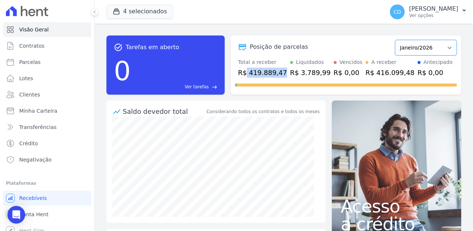
click at [428, 45] on select "Abril/2022 Maio/2022 Junho/2022 Julho/2022 Agosto/2022 Setembro/2022 Outubro/20…" at bounding box center [426, 48] width 62 height 16
select select "01/2025"
click at [395, 40] on select "Abril/2022 Maio/2022 Junho/2022 Julho/2022 Agosto/2022 Setembro/2022 Outubro/20…" at bounding box center [426, 48] width 62 height 16
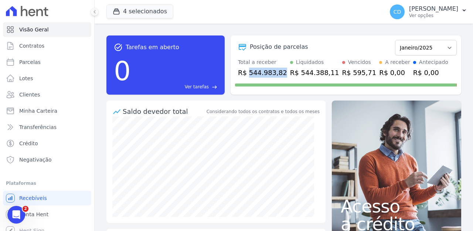
drag, startPoint x: 247, startPoint y: 72, endPoint x: 282, endPoint y: 71, distance: 34.4
click at [282, 71] on div "R$ 544.983,82" at bounding box center [262, 73] width 49 height 10
click at [442, 45] on select "Abril/2022 Maio/2022 Junho/2022 Julho/2022 Agosto/2022 Setembro/2022 Outubro/20…" at bounding box center [426, 48] width 62 height 16
click at [422, 45] on select "Abril/2022 Maio/2022 Junho/2022 Julho/2022 Agosto/2022 Setembro/2022 Outubro/20…" at bounding box center [426, 48] width 62 height 16
click at [352, 53] on div "Posição de parcelas Abril/2022 Maio/2022 Junho/2022 Julho/2022 Agosto/2022 Sete…" at bounding box center [346, 46] width 222 height 17
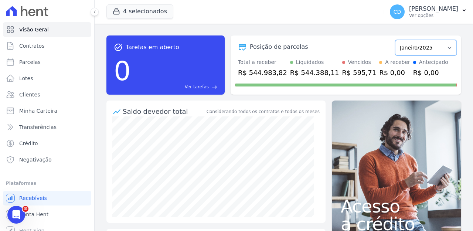
click at [429, 46] on select "Abril/2022 Maio/2022 Junho/2022 Julho/2022 Agosto/2022 Setembro/2022 Outubro/20…" at bounding box center [426, 48] width 62 height 16
select select "01/2026"
click at [395, 40] on select "Abril/2022 Maio/2022 Junho/2022 Julho/2022 Agosto/2022 Setembro/2022 Outubro/20…" at bounding box center [426, 48] width 62 height 16
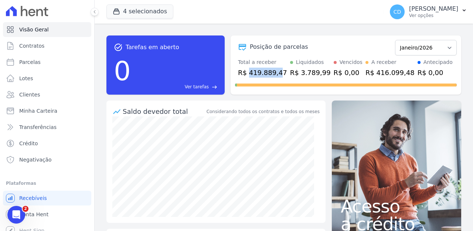
drag, startPoint x: 247, startPoint y: 72, endPoint x: 280, endPoint y: 73, distance: 32.2
click at [279, 73] on div "R$ 419.889,47" at bounding box center [262, 73] width 49 height 10
drag, startPoint x: 280, startPoint y: 74, endPoint x: 249, endPoint y: 73, distance: 31.1
click at [249, 73] on div "R$ 419.889,47" at bounding box center [262, 73] width 49 height 10
